Goal: Use online tool/utility: Utilize a website feature to perform a specific function

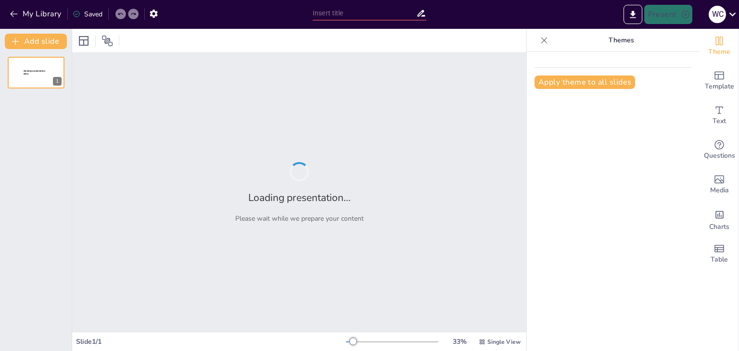
type input "Imported Emprendimiento_Tema6.pptx"
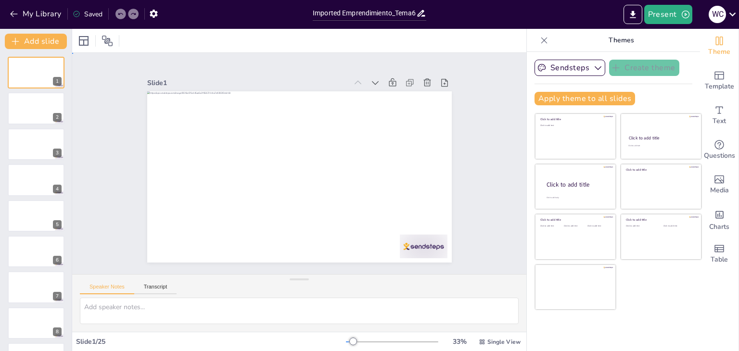
click at [474, 174] on div "Slide 1 Slide 2 Slide 3 Slide 4 Slide 5 Slide 6 Slide 7 Slide 8 Slide 9 Slide 1…" at bounding box center [299, 163] width 505 height 386
drag, startPoint x: 495, startPoint y: 129, endPoint x: 497, endPoint y: 124, distance: 5.0
click at [455, 128] on div "Slide 1 Slide 2 Slide 3 Slide 4 Slide 5 Slide 6 Slide 7 Slide 8 Slide 9 Slide 1…" at bounding box center [299, 163] width 311 height 490
click at [712, 49] on span "Theme" at bounding box center [719, 52] width 22 height 11
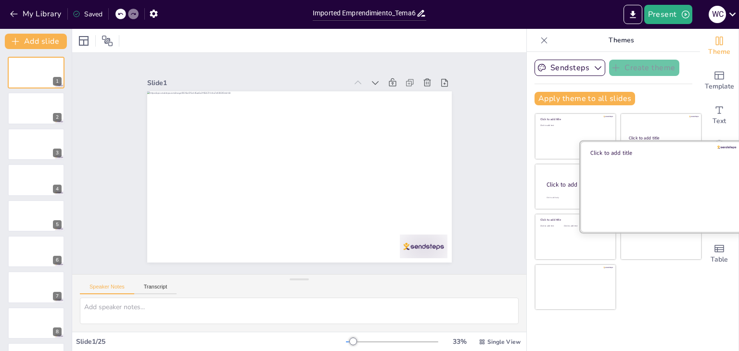
click at [643, 177] on div at bounding box center [661, 186] width 162 height 91
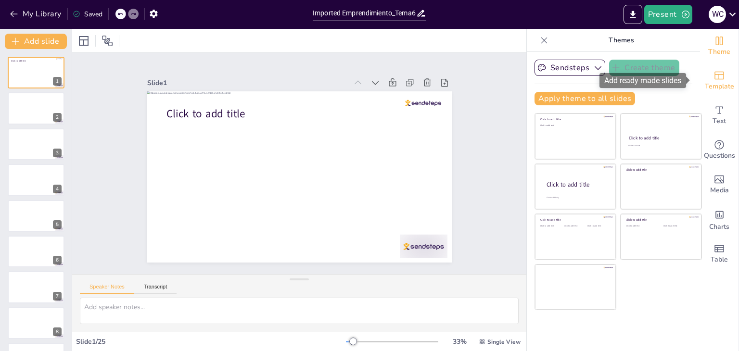
click at [716, 79] on icon "Add ready made slides" at bounding box center [720, 76] width 10 height 8
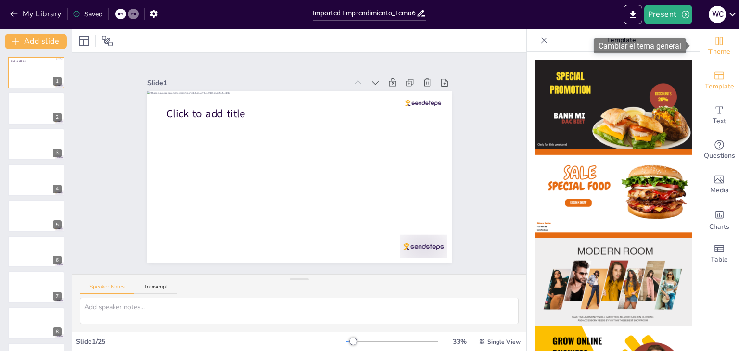
click at [722, 50] on span "Theme" at bounding box center [719, 52] width 22 height 11
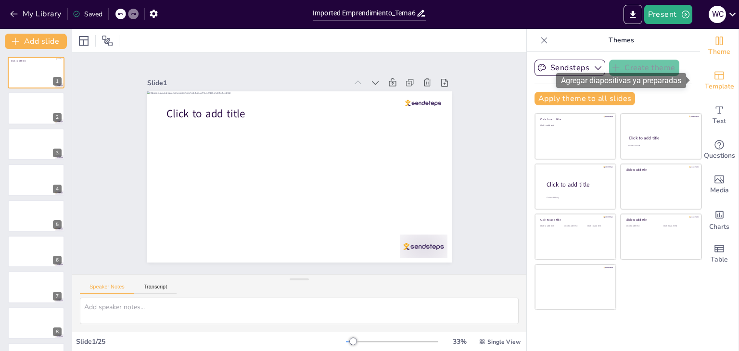
click at [716, 70] on icon "Add ready made slides" at bounding box center [720, 76] width 12 height 12
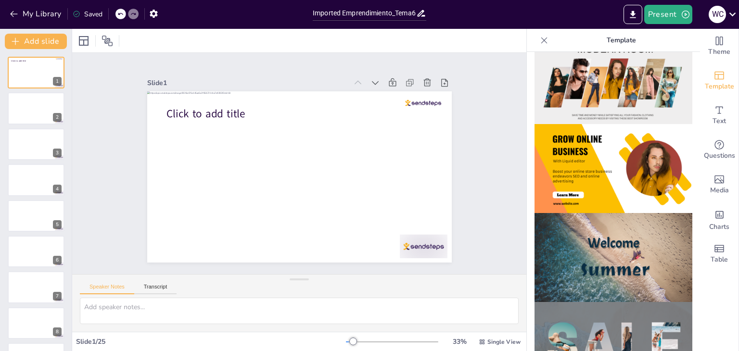
scroll to position [241, 0]
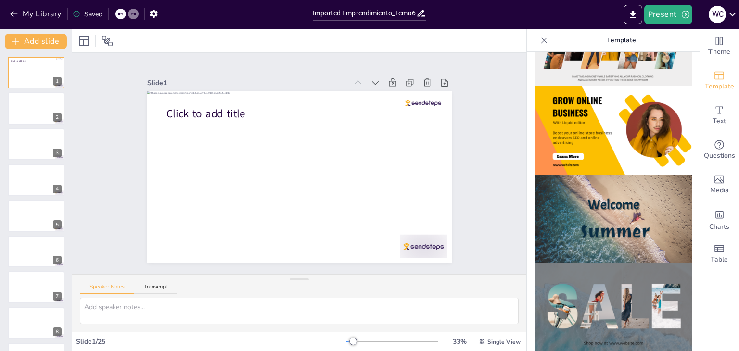
click at [626, 118] on img at bounding box center [614, 130] width 158 height 89
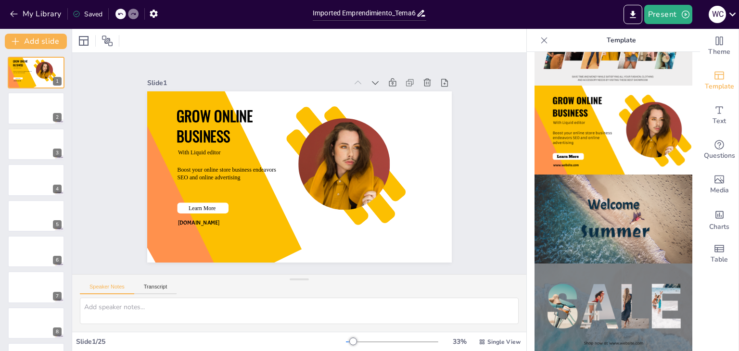
click at [616, 212] on img at bounding box center [614, 219] width 158 height 89
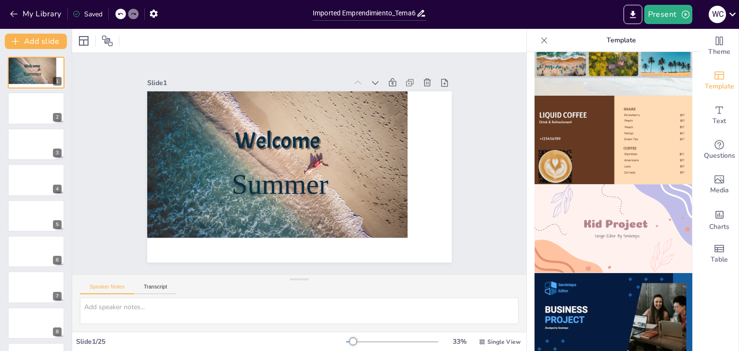
scroll to position [674, 0]
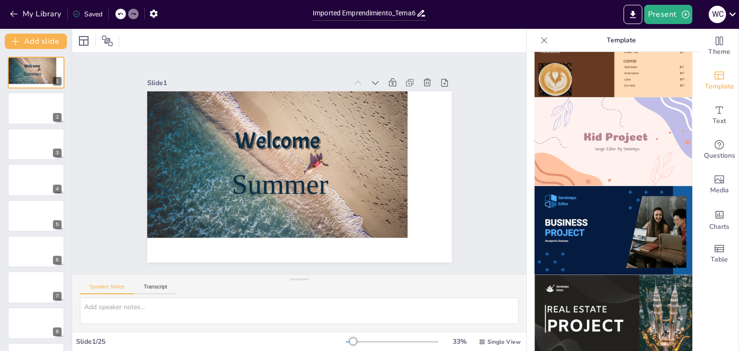
click at [616, 136] on img at bounding box center [614, 141] width 158 height 89
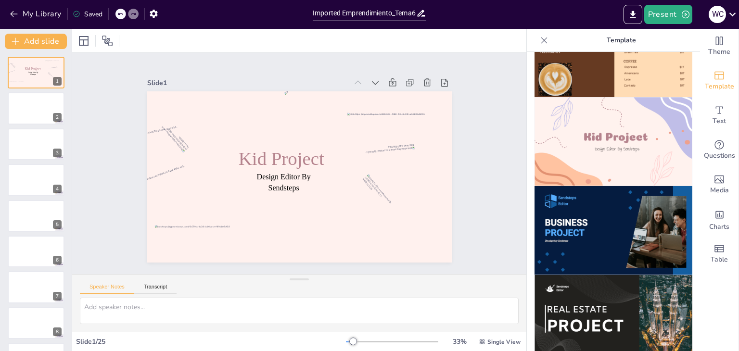
click at [620, 197] on img at bounding box center [614, 230] width 158 height 89
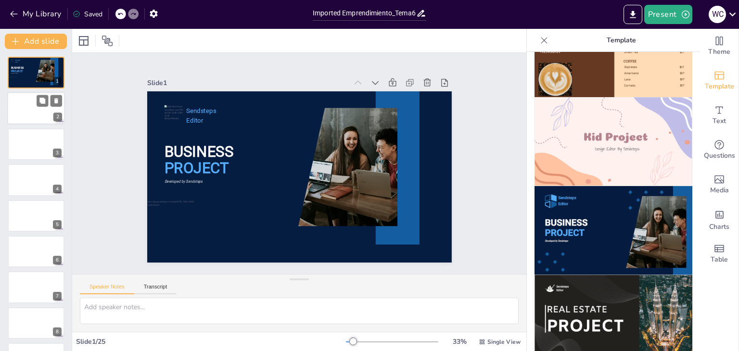
click at [43, 112] on div at bounding box center [36, 108] width 58 height 33
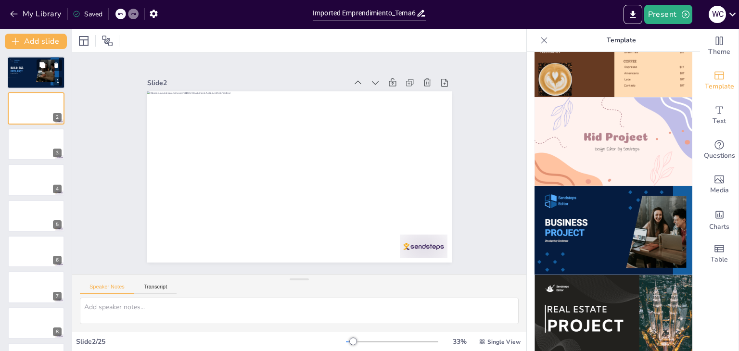
click at [42, 75] on div at bounding box center [44, 71] width 34 height 23
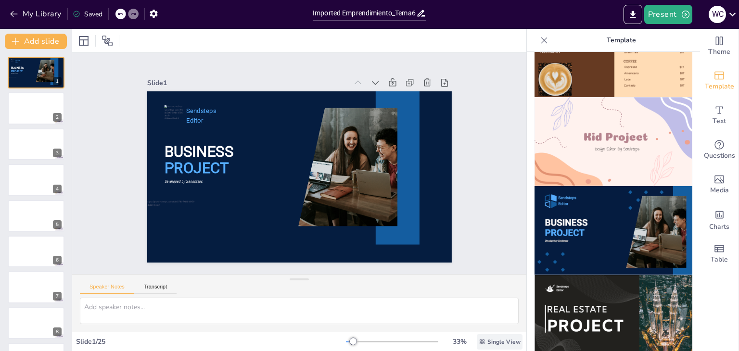
click at [495, 341] on span "Single View" at bounding box center [504, 342] width 33 height 8
click at [31, 116] on div at bounding box center [36, 108] width 58 height 33
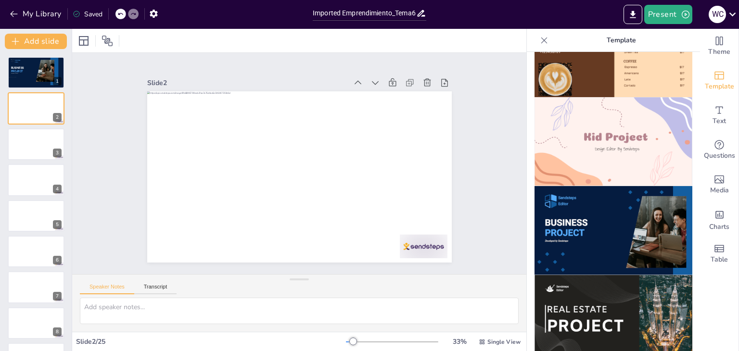
click at [603, 221] on img at bounding box center [614, 230] width 158 height 89
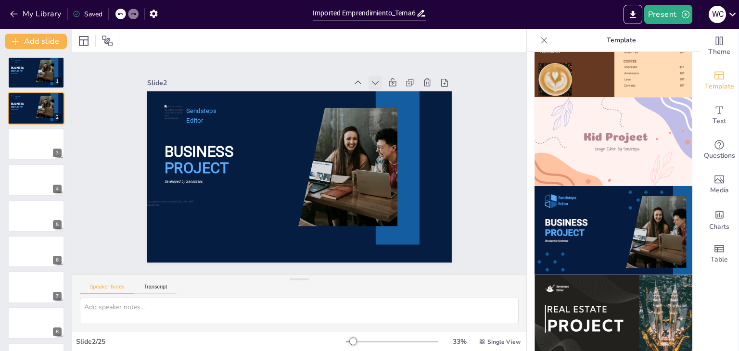
click at [292, 267] on icon at bounding box center [285, 273] width 13 height 13
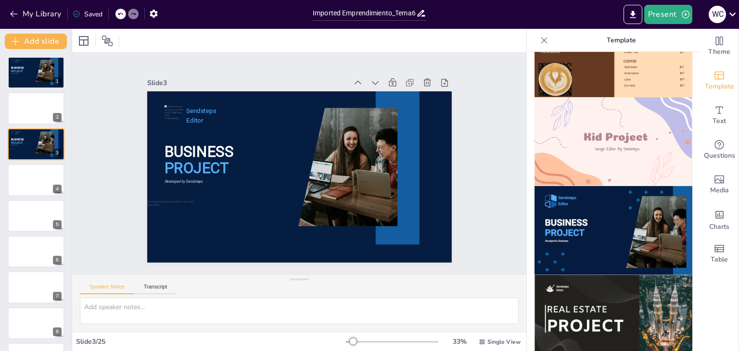
click at [383, 226] on icon at bounding box center [388, 231] width 11 height 11
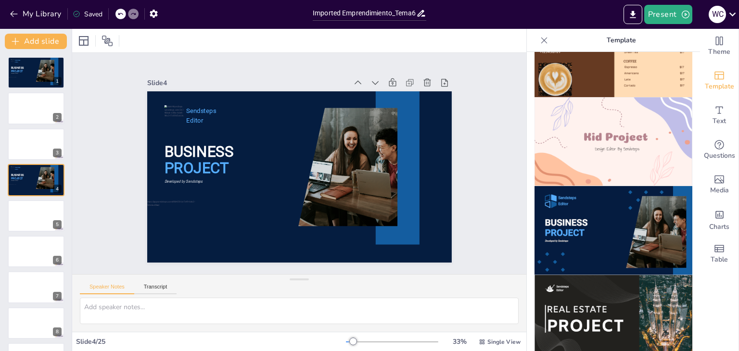
click at [394, 205] on icon at bounding box center [400, 211] width 12 height 12
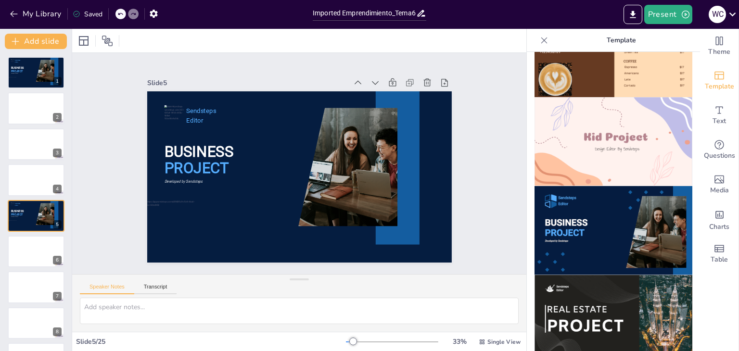
click at [223, 83] on icon at bounding box center [219, 88] width 10 height 10
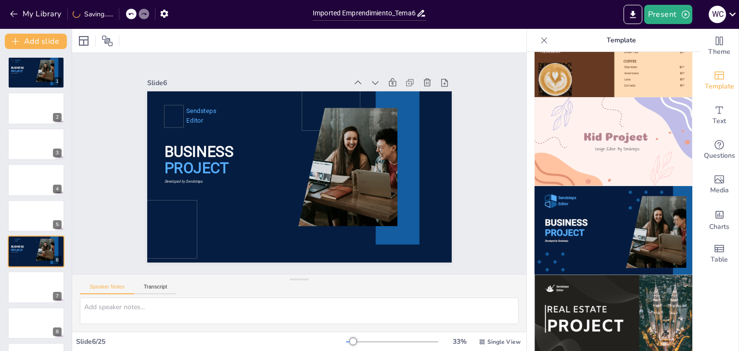
click at [309, 59] on icon at bounding box center [301, 52] width 13 height 13
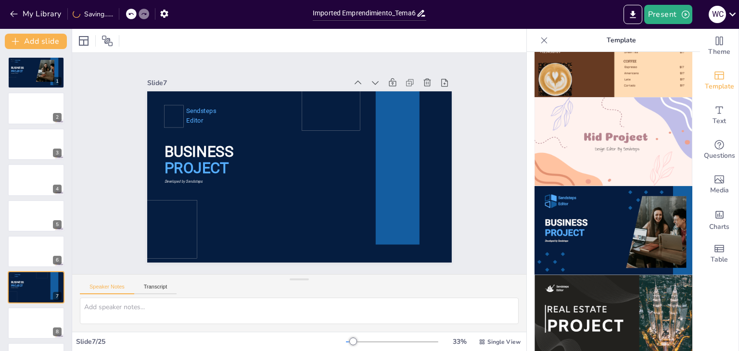
click at [399, 125] on icon at bounding box center [405, 131] width 13 height 13
click at [0, 0] on icon at bounding box center [0, 0] width 0 height 0
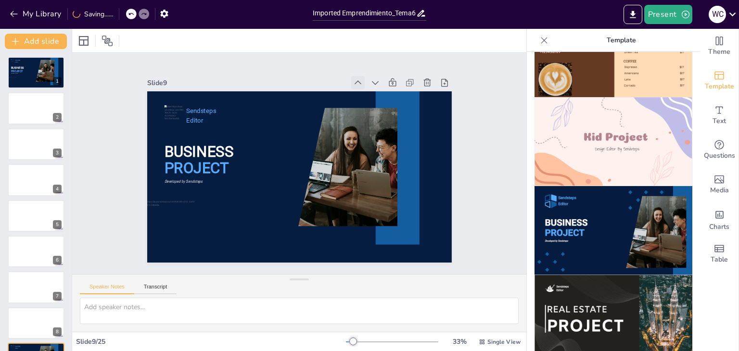
click at [392, 191] on icon at bounding box center [394, 194] width 5 height 7
click at [0, 0] on icon at bounding box center [0, 0] width 0 height 0
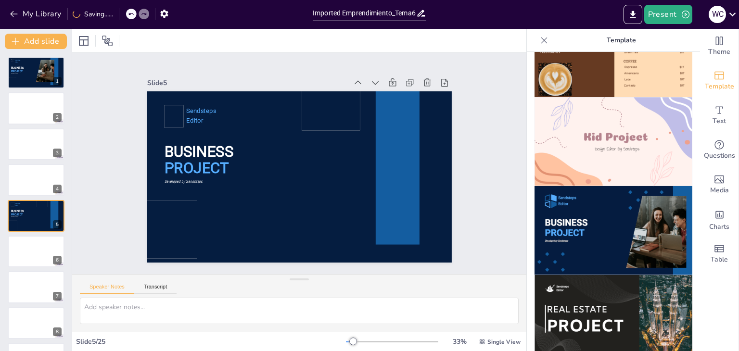
click at [391, 129] on icon at bounding box center [395, 132] width 8 height 7
click at [0, 0] on icon at bounding box center [0, 0] width 0 height 0
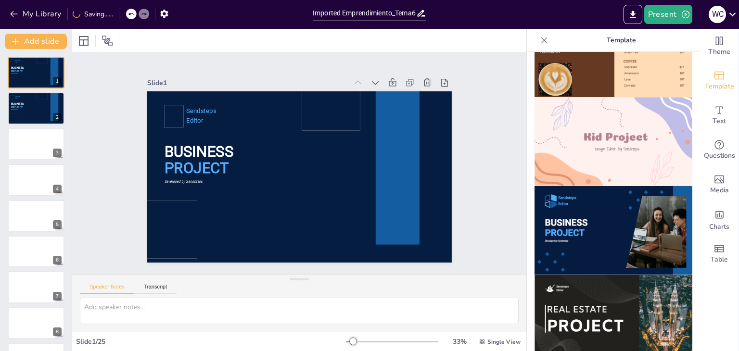
click at [391, 129] on icon at bounding box center [395, 132] width 8 height 7
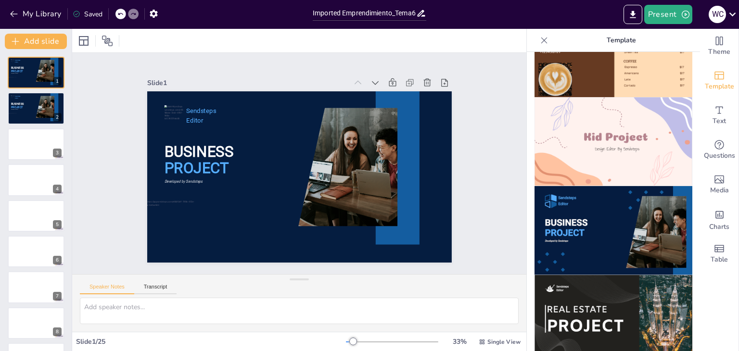
click at [487, 138] on div "Slide 1 BUSINESS PROJECT Sendsteps Editor Developed by Sendsteps Slide 2 BUSINE…" at bounding box center [299, 163] width 504 height 419
click at [162, 287] on button "Transcript" at bounding box center [155, 289] width 43 height 11
click at [100, 287] on button "Speaker Notes" at bounding box center [107, 289] width 54 height 11
click at [89, 45] on icon at bounding box center [84, 41] width 12 height 12
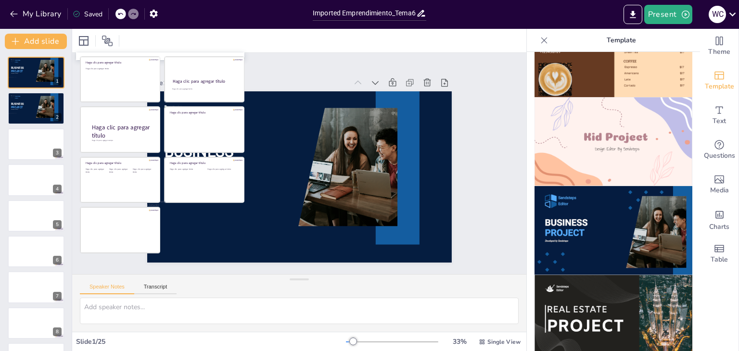
click at [160, 43] on div at bounding box center [299, 41] width 454 height 24
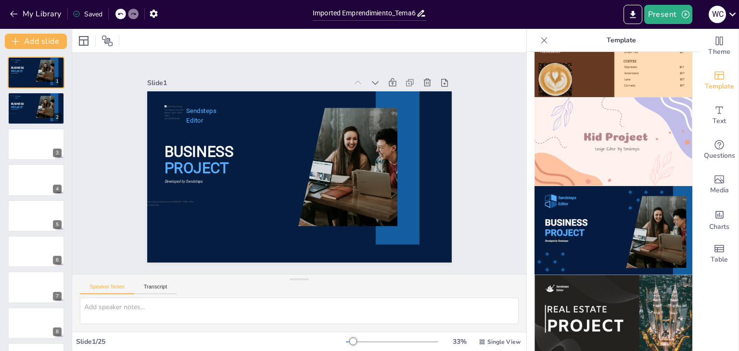
click at [91, 19] on div "Saved" at bounding box center [85, 13] width 35 height 17
click at [91, 14] on div "Saved" at bounding box center [88, 14] width 30 height 9
click at [494, 340] on span "Single View" at bounding box center [504, 342] width 33 height 8
click at [460, 98] on div "Slide 1 BUSINESS PROJECT Sendsteps Editor Developed by Sendsteps Slide 2 BUSINE…" at bounding box center [299, 163] width 407 height 371
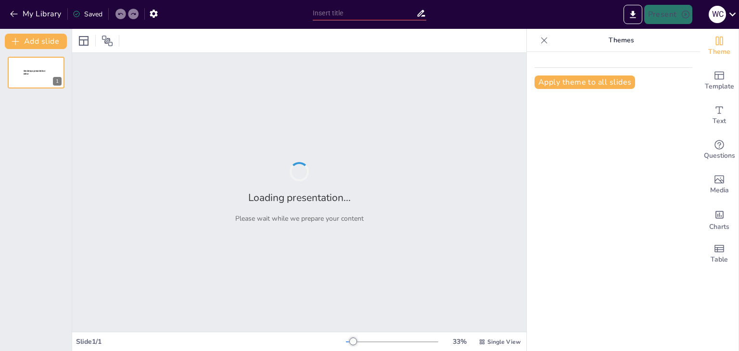
type input "Imported Emprendimiento_Tema6.pptx"
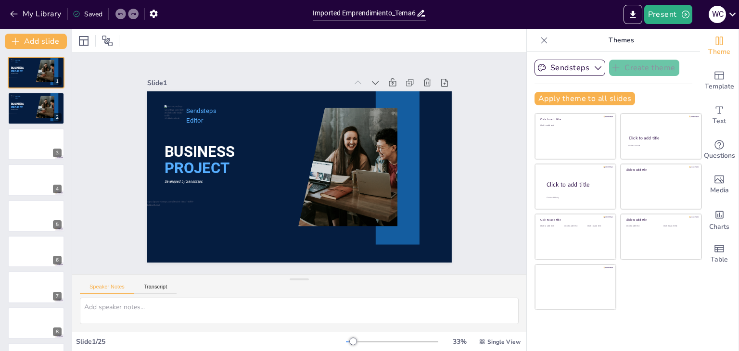
click at [362, 343] on div at bounding box center [392, 342] width 92 height 8
click at [357, 341] on div at bounding box center [353, 342] width 8 height 8
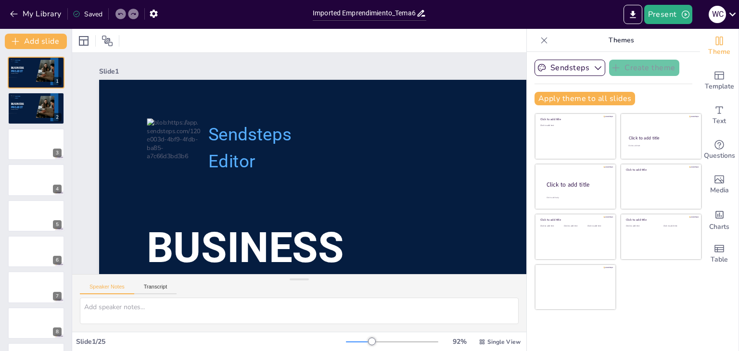
click at [388, 339] on div at bounding box center [392, 342] width 92 height 8
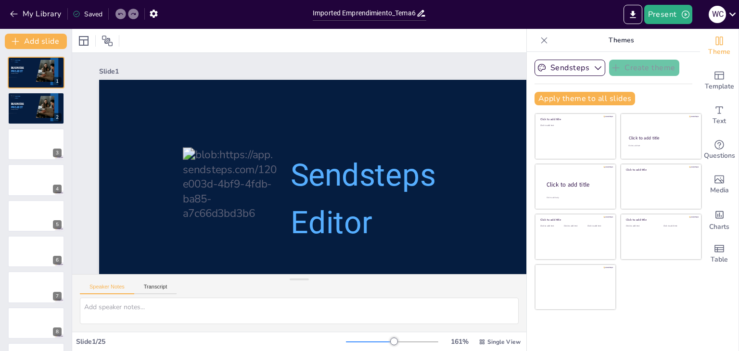
drag, startPoint x: 399, startPoint y: 339, endPoint x: 405, endPoint y: 339, distance: 6.3
click at [402, 339] on div at bounding box center [392, 342] width 92 height 8
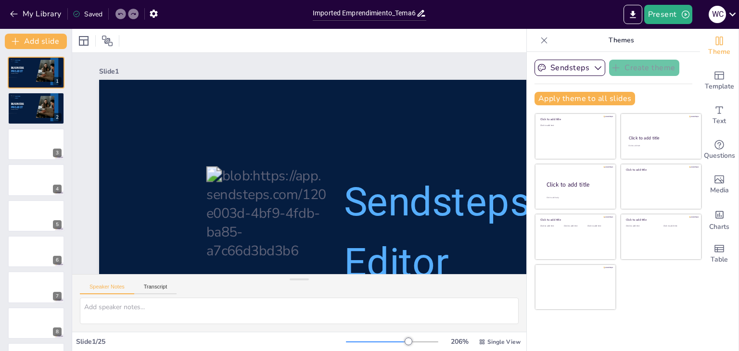
drag, startPoint x: 409, startPoint y: 339, endPoint x: 418, endPoint y: 339, distance: 9.1
click at [411, 339] on div at bounding box center [392, 342] width 92 height 8
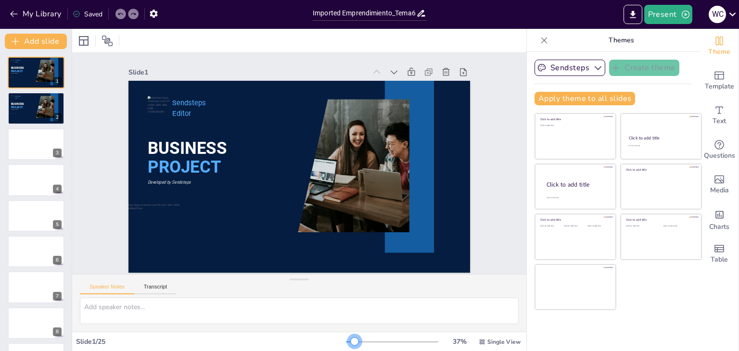
drag, startPoint x: 410, startPoint y: 339, endPoint x: 348, endPoint y: 343, distance: 61.7
click at [351, 343] on div at bounding box center [355, 342] width 8 height 8
click at [693, 326] on div "Sendsteps Create theme Apply theme to all slides Click to add title Click to ad…" at bounding box center [613, 201] width 173 height 299
click at [40, 33] on div "Add slide BUSINESS PROJECT Sendsteps Editor Developed by Sendsteps 1 BUSINESS P…" at bounding box center [36, 190] width 72 height 322
click at [150, 14] on icon "button" at bounding box center [154, 14] width 10 height 10
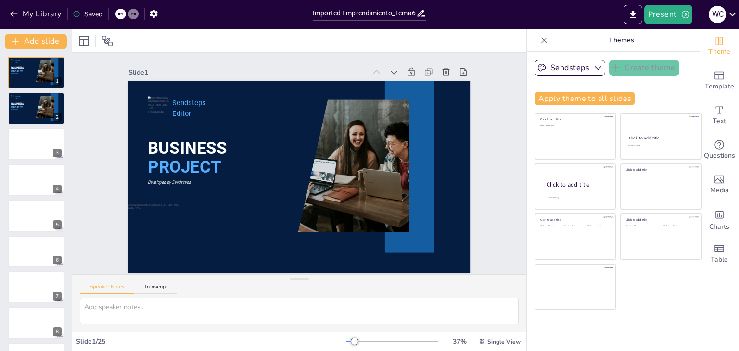
click at [669, 39] on p "Themes" at bounding box center [621, 40] width 139 height 23
click at [630, 9] on button "Export to PowerPoint" at bounding box center [633, 14] width 19 height 19
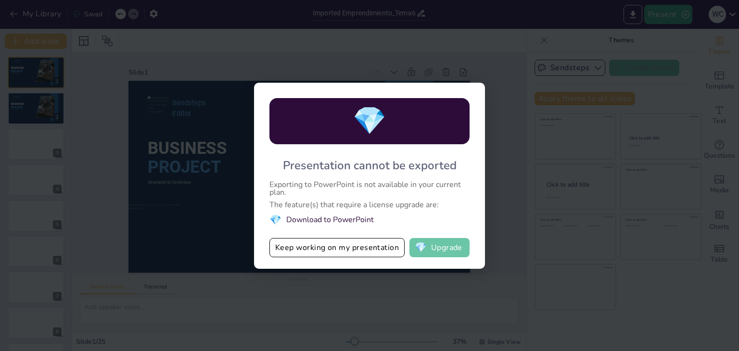
click at [430, 250] on button "💎 Upgrade" at bounding box center [440, 247] width 60 height 19
